Goal: Task Accomplishment & Management: Manage account settings

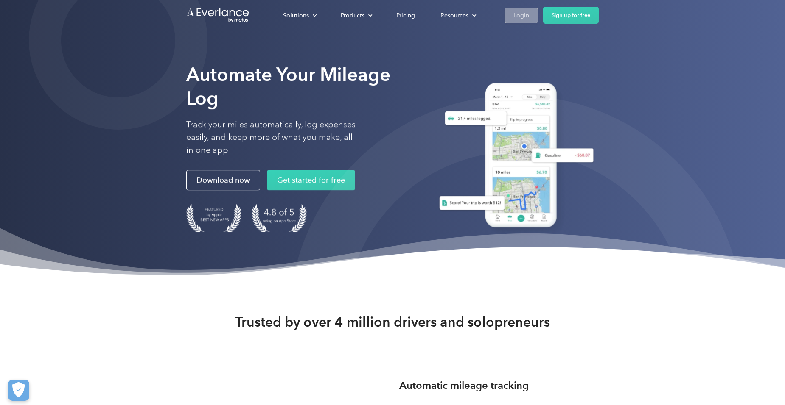
click at [515, 13] on div "Login" at bounding box center [521, 15] width 16 height 11
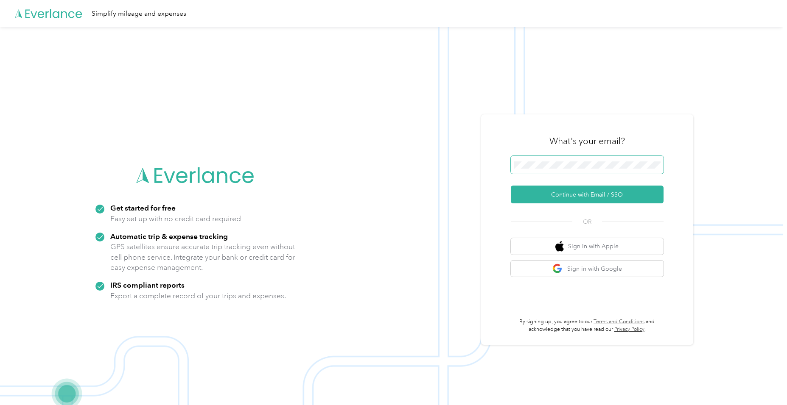
click at [553, 170] on span at bounding box center [587, 165] width 153 height 18
click at [572, 194] on button "Continue with Email / SSO" at bounding box center [587, 195] width 153 height 18
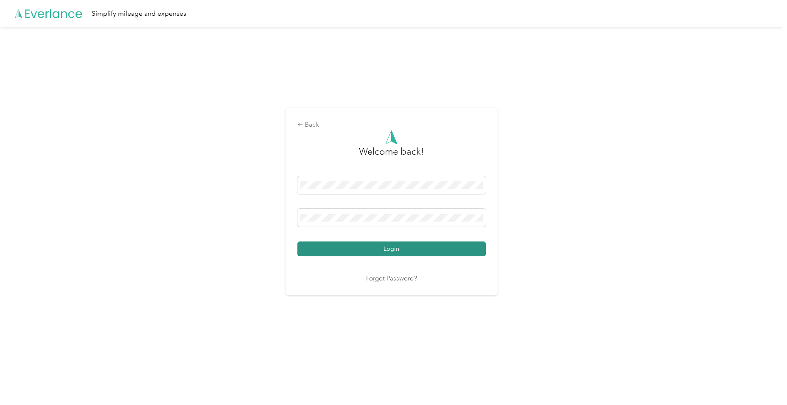
click at [419, 251] on button "Login" at bounding box center [391, 249] width 188 height 15
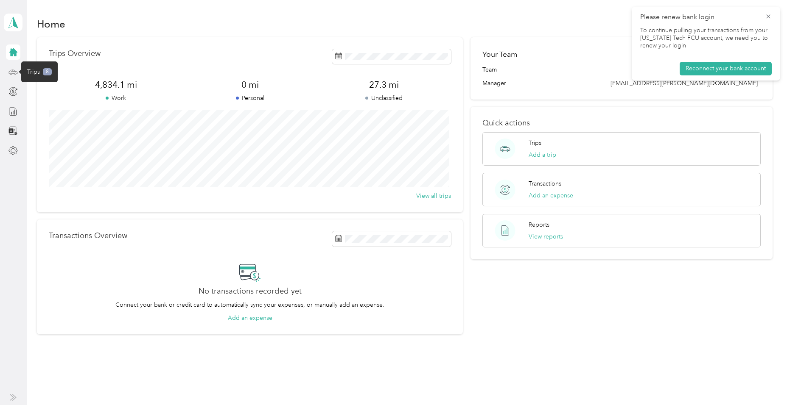
click at [11, 73] on icon at bounding box center [12, 71] width 9 height 9
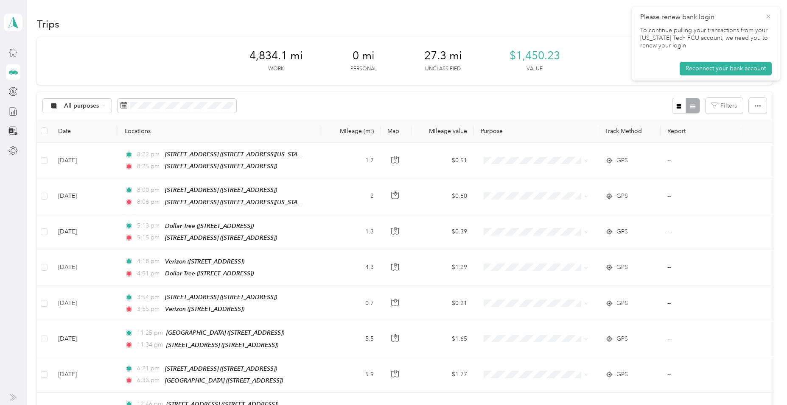
click at [768, 18] on icon at bounding box center [768, 17] width 7 height 8
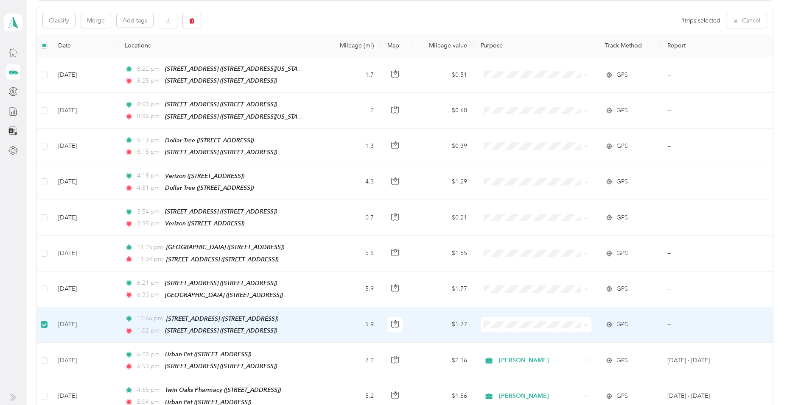
scroll to position [84, 0]
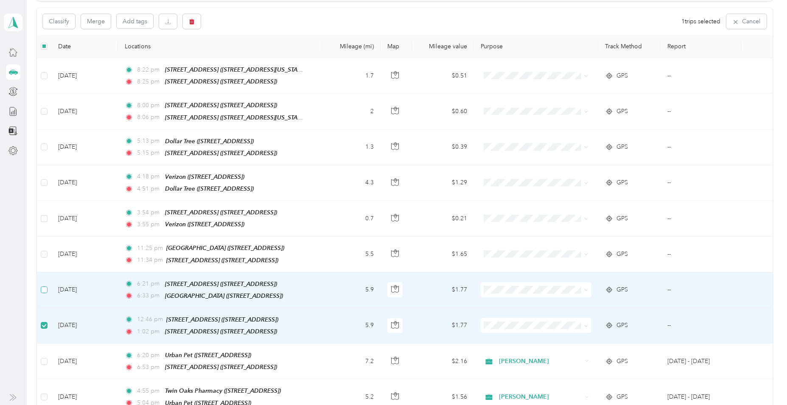
click at [42, 285] on label at bounding box center [44, 289] width 7 height 9
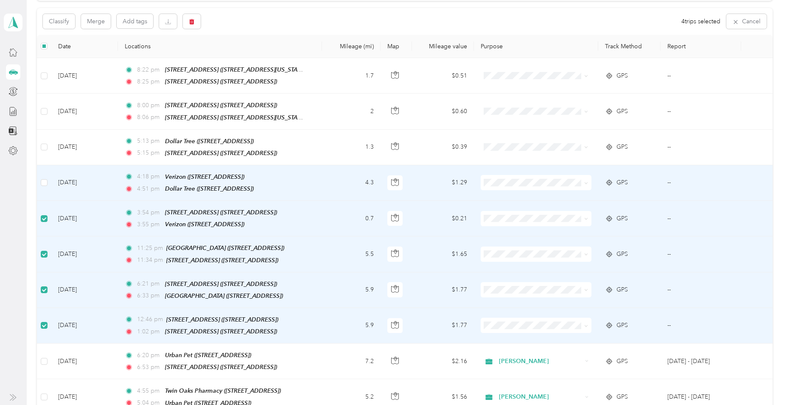
drag, startPoint x: 44, startPoint y: 175, endPoint x: 45, endPoint y: 166, distance: 9.0
click at [45, 173] on td at bounding box center [44, 183] width 14 height 36
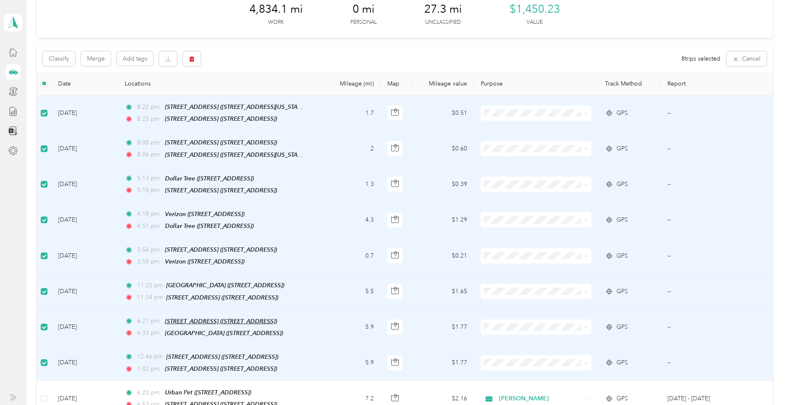
scroll to position [0, 0]
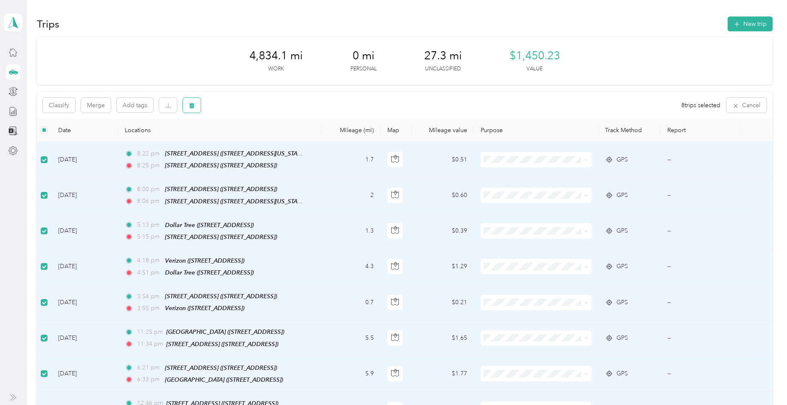
click at [194, 106] on icon "button" at bounding box center [192, 106] width 6 height 6
click at [254, 137] on button "Yes" at bounding box center [255, 141] width 17 height 14
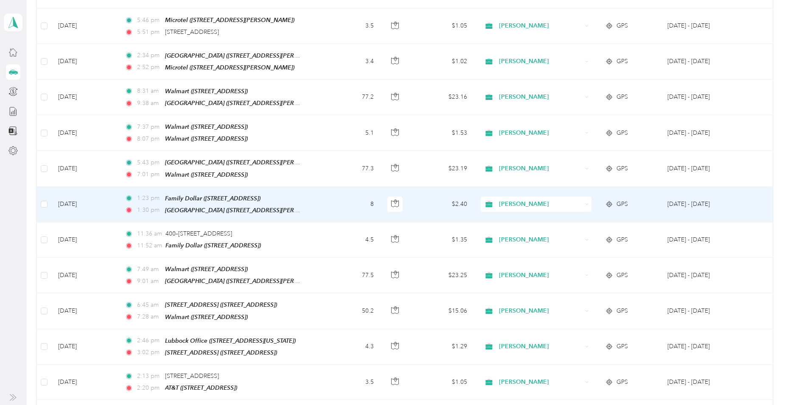
scroll to position [509, 0]
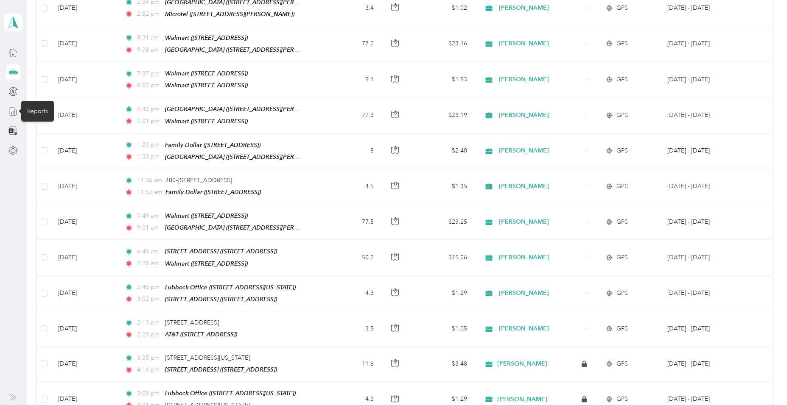
click at [13, 112] on line at bounding box center [13, 112] width 0 height 3
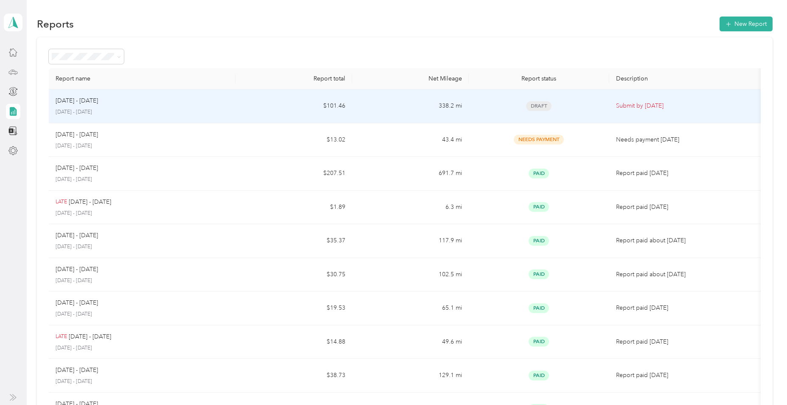
click at [145, 109] on p "August 16 - 31, 2025" at bounding box center [142, 113] width 173 height 8
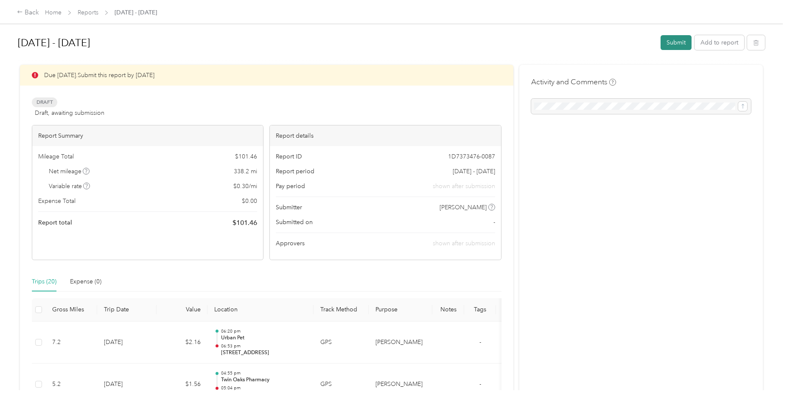
click at [668, 39] on button "Submit" at bounding box center [675, 42] width 31 height 15
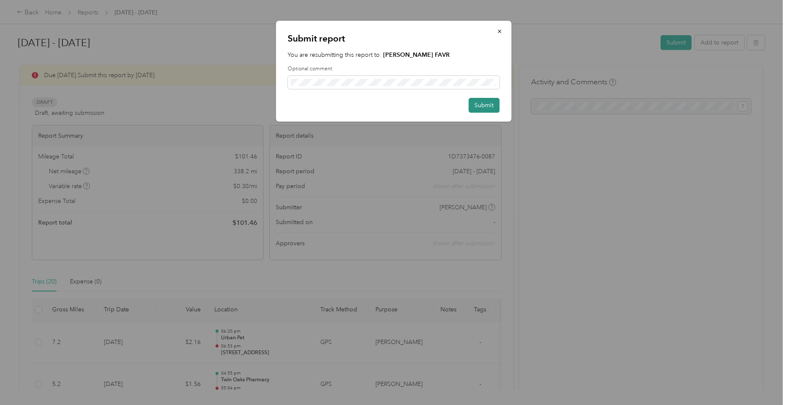
click at [482, 103] on button "Submit" at bounding box center [483, 105] width 31 height 15
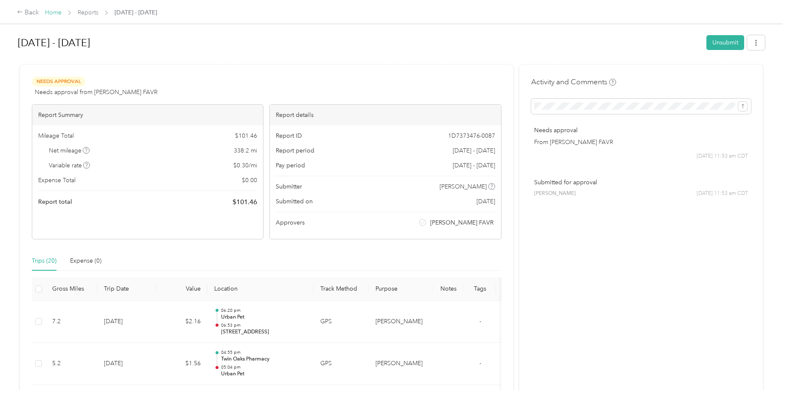
click at [58, 14] on link "Home" at bounding box center [53, 12] width 17 height 7
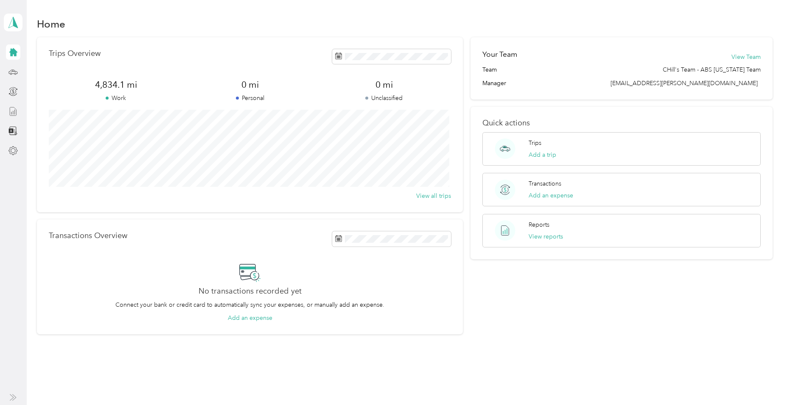
click at [16, 111] on icon at bounding box center [12, 111] width 9 height 9
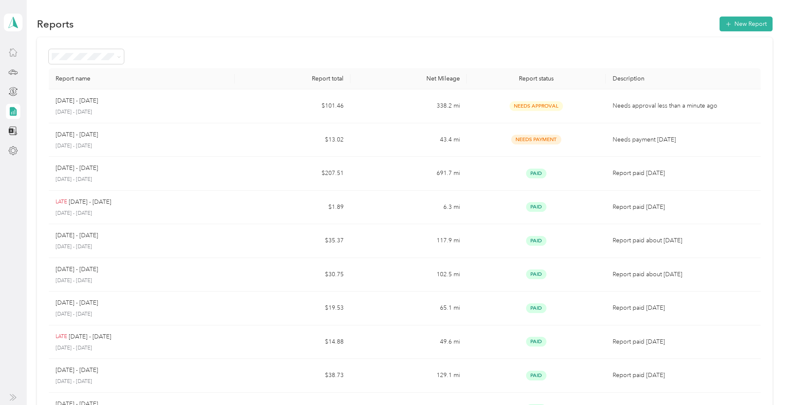
click at [14, 51] on icon at bounding box center [12, 52] width 9 height 9
